Goal: Task Accomplishment & Management: Complete application form

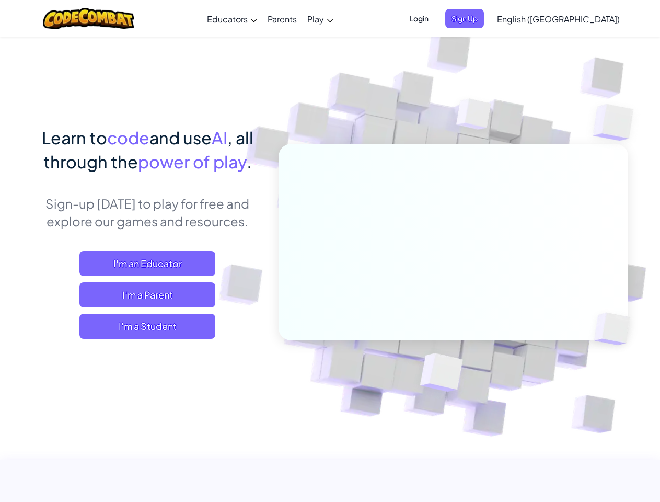
click at [435, 18] on span "Login" at bounding box center [419, 18] width 31 height 19
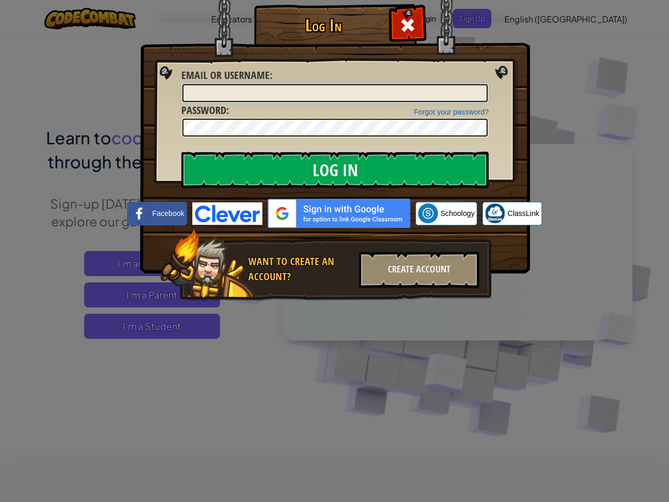
click at [482, 84] on input "Email or Username :" at bounding box center [334, 93] width 305 height 18
click at [528, 18] on div "Log In Unknown Error Email or Username : Forgot your password? Password : Log I…" at bounding box center [334, 251] width 669 height 502
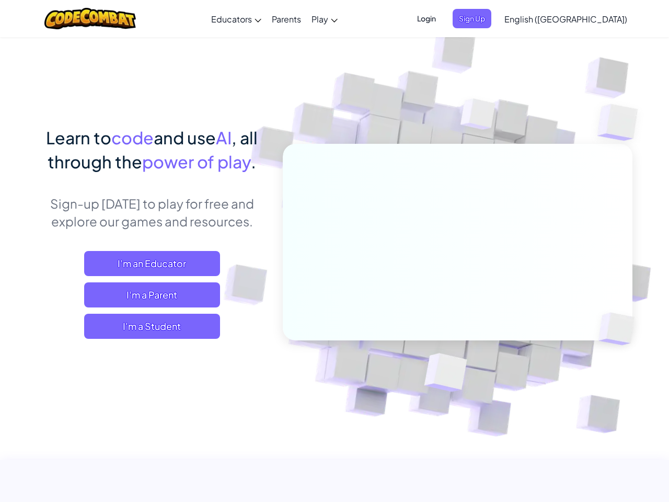
click at [584, 19] on span "English ([GEOGRAPHIC_DATA])" at bounding box center [565, 19] width 123 height 11
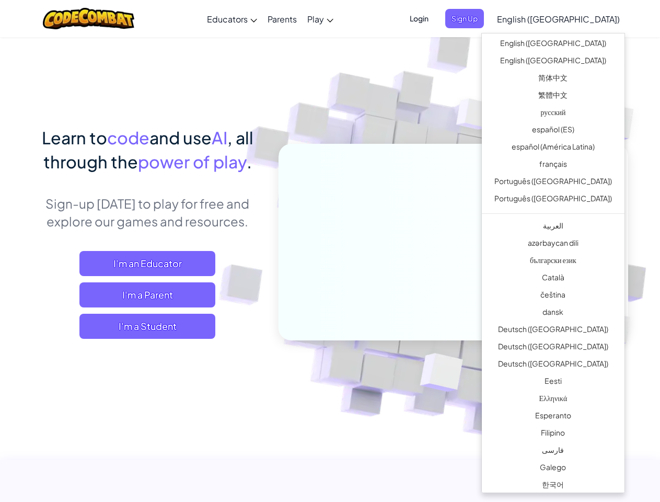
click at [147, 326] on span "I'm a Student" at bounding box center [147, 326] width 136 height 25
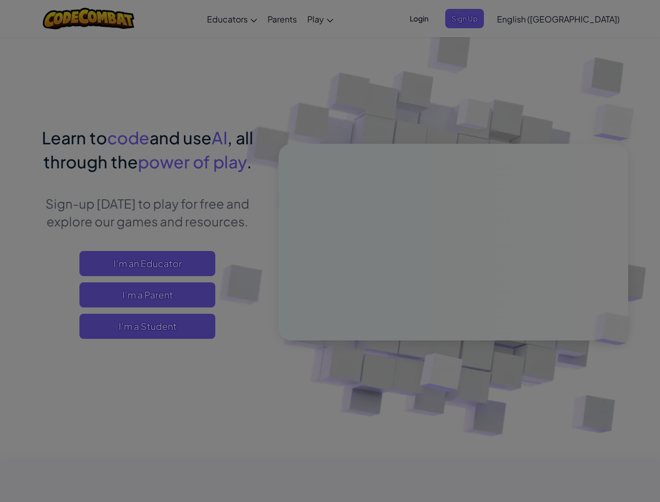
click at [0, 0] on div "Have a Class Code? Yes, I have a Class Code! Enter it here: Continue No, I don'…" at bounding box center [0, 0] width 0 height 0
